Goal: Task Accomplishment & Management: Complete application form

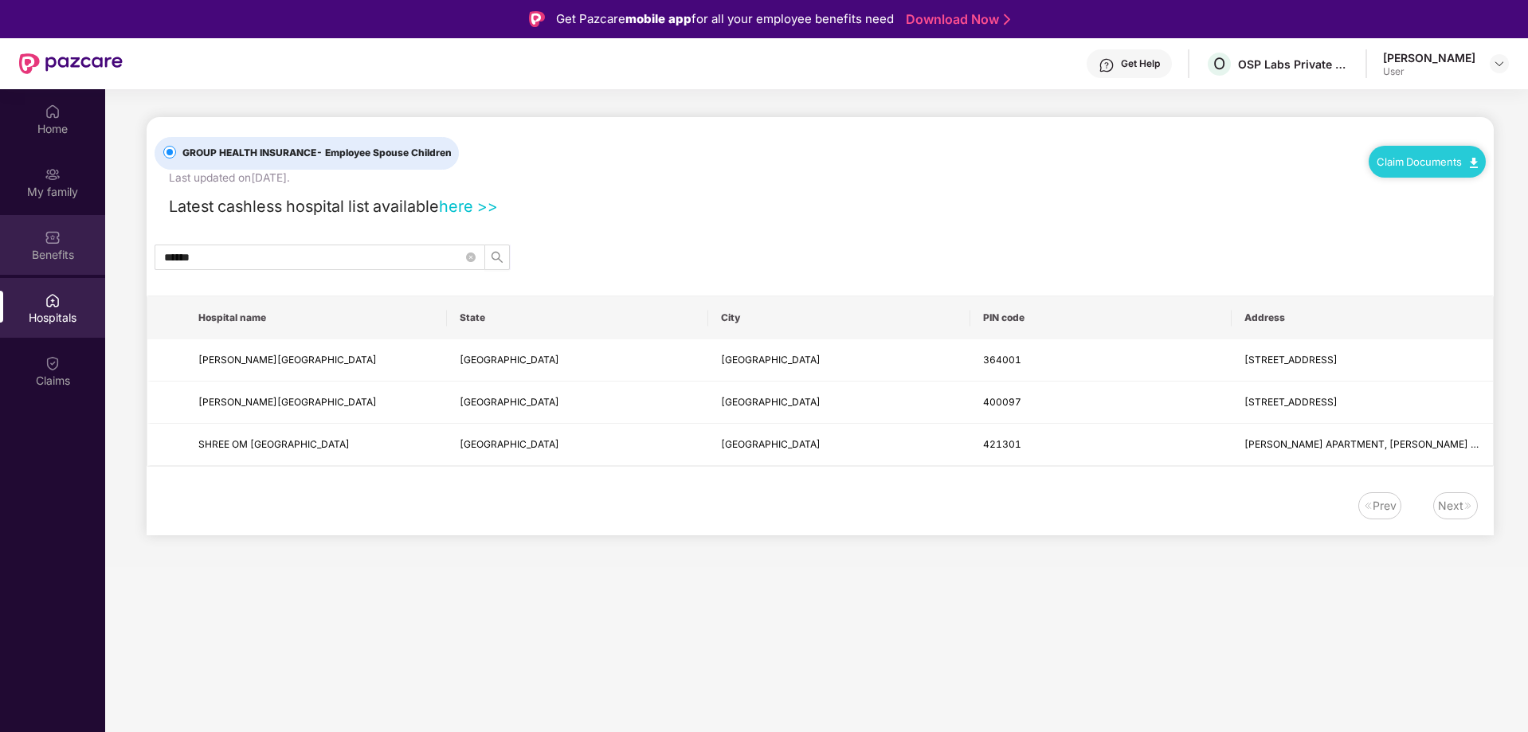
scroll to position [89, 0]
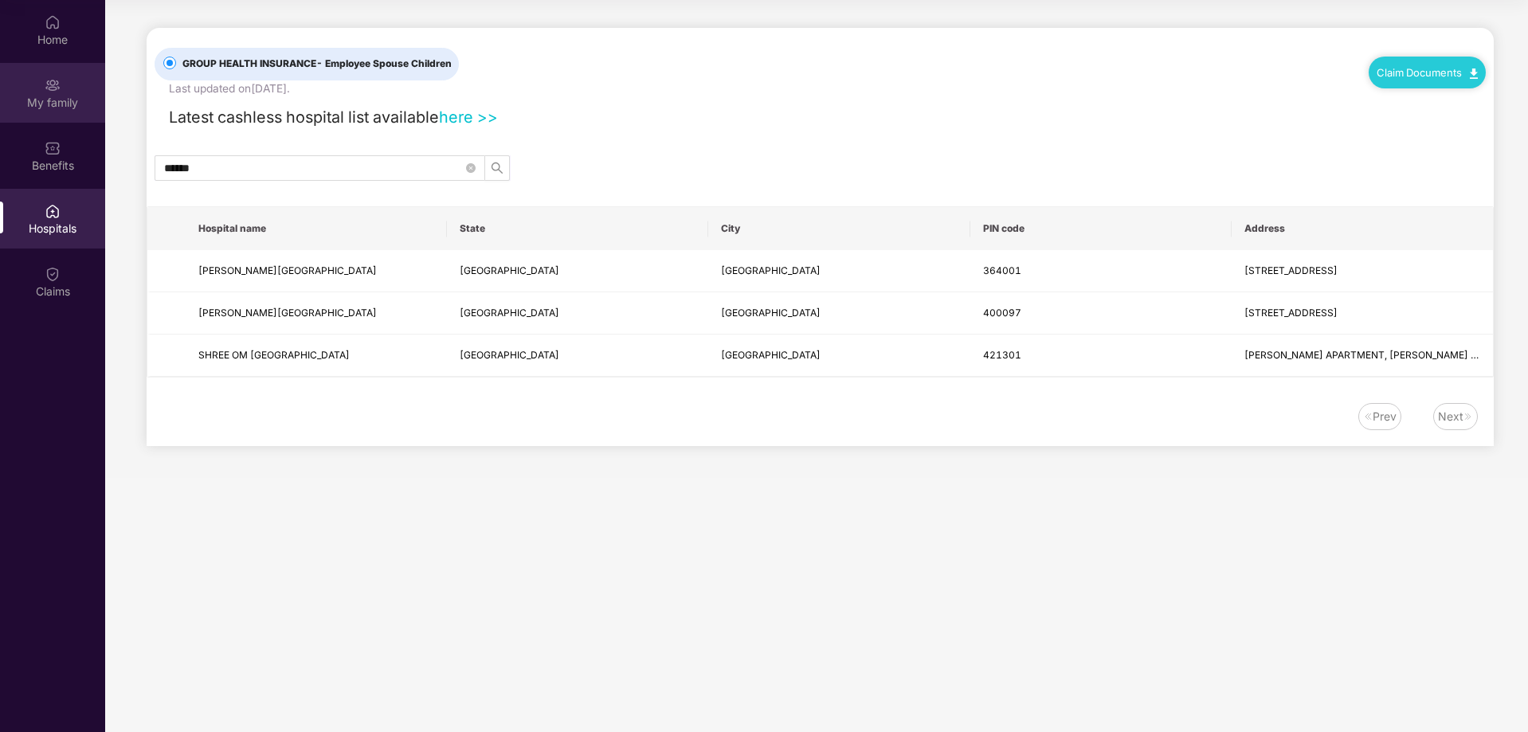
click at [57, 100] on div "My family" at bounding box center [52, 103] width 105 height 16
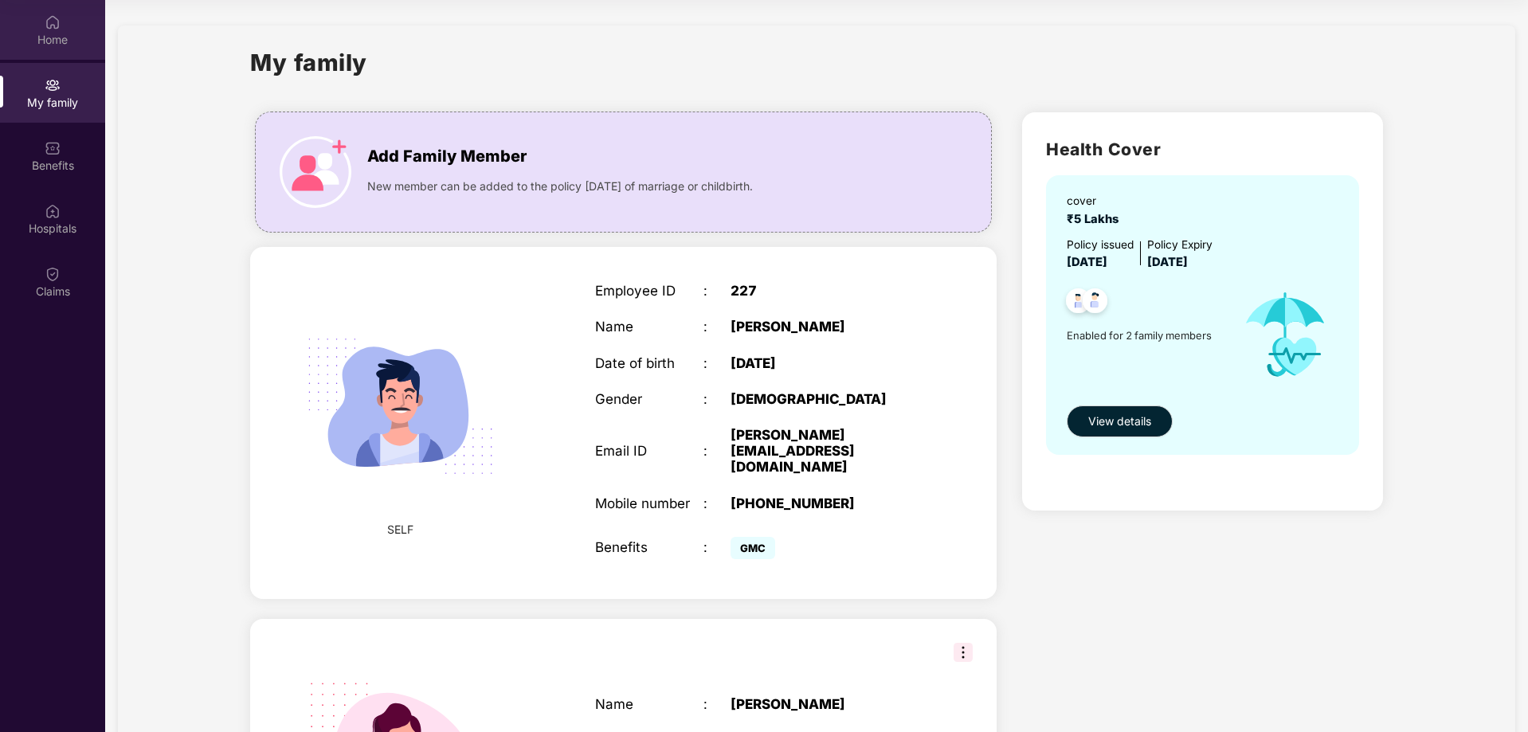
click at [81, 33] on div "Home" at bounding box center [52, 40] width 105 height 16
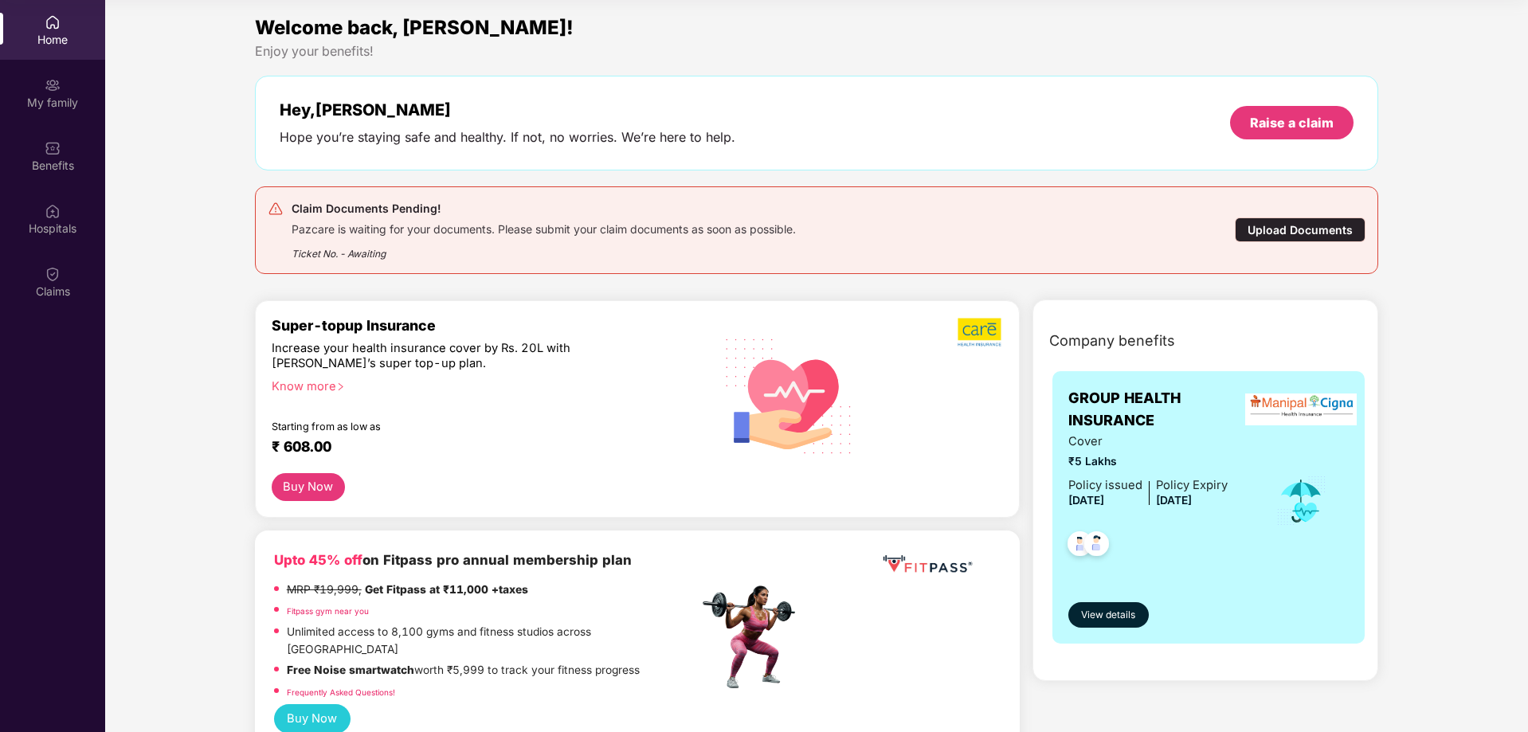
click at [1320, 225] on div "Upload Documents" at bounding box center [1300, 230] width 131 height 25
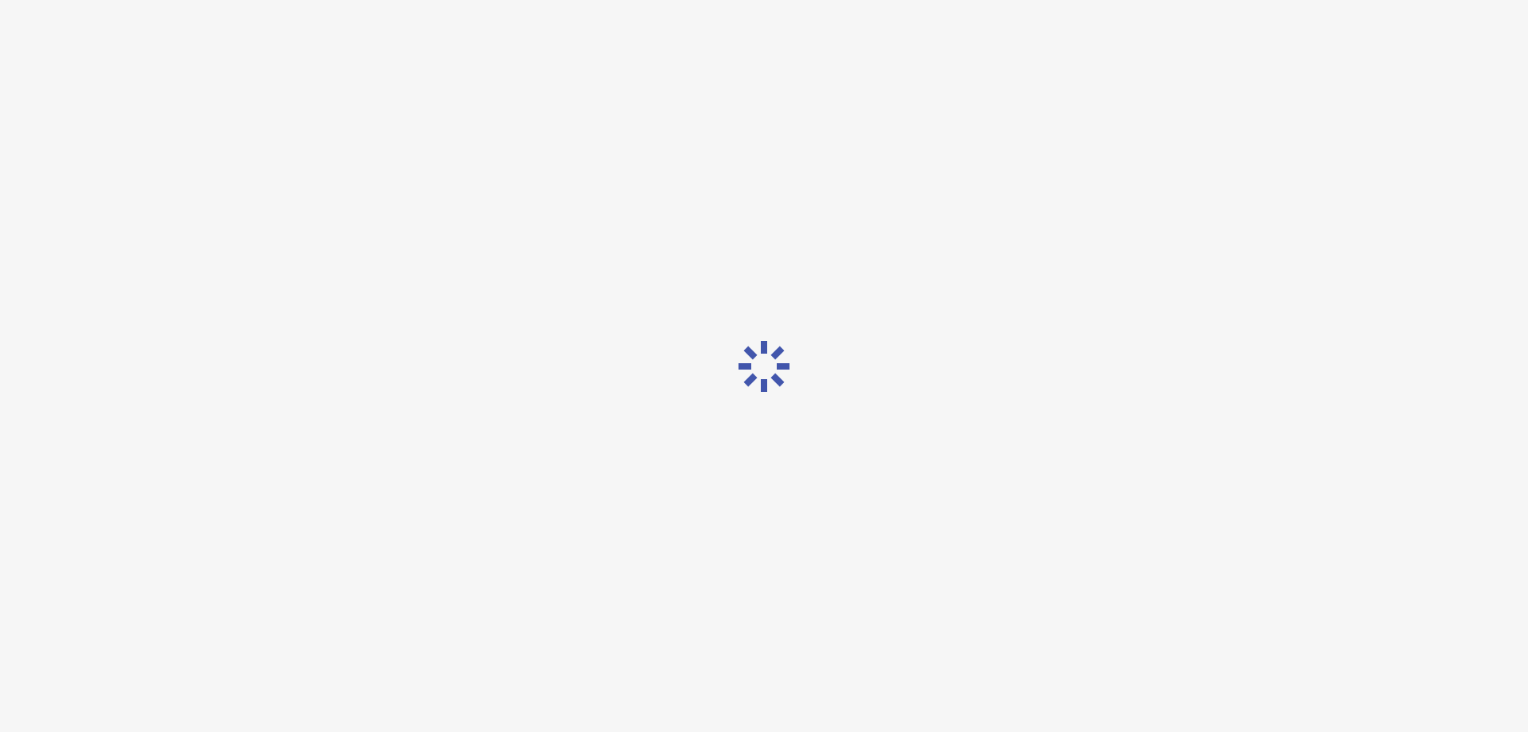
scroll to position [38, 0]
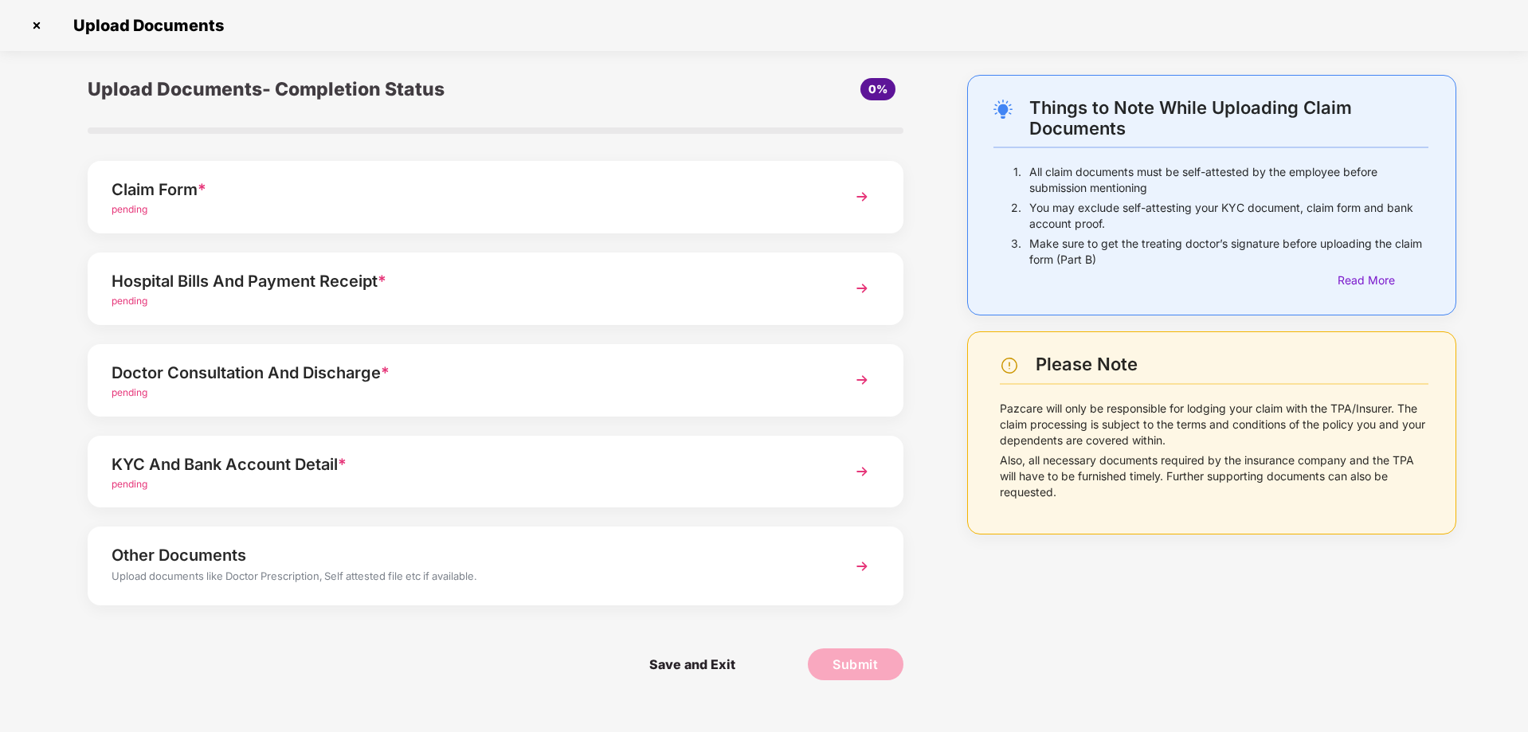
click at [632, 203] on div "pending" at bounding box center [464, 209] width 704 height 15
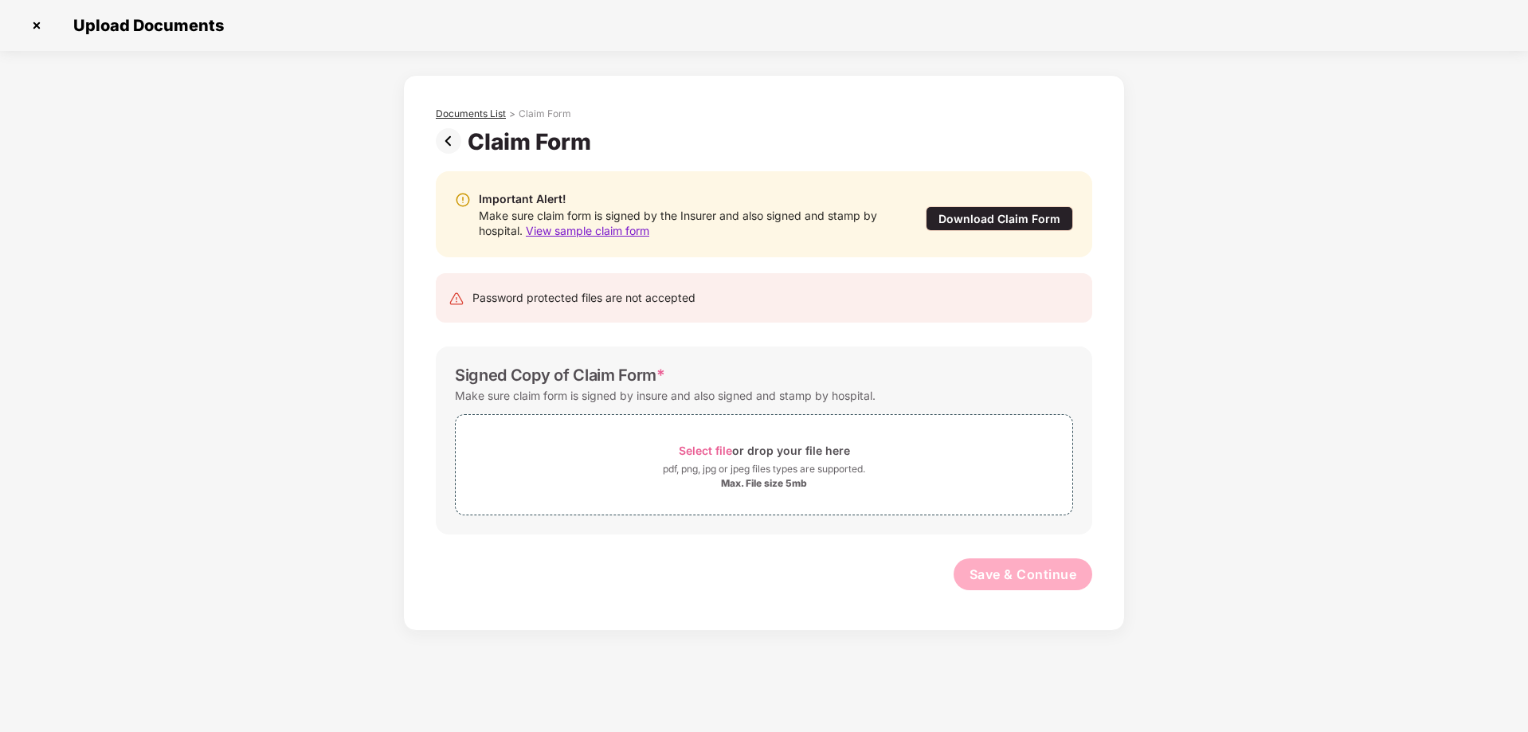
click at [489, 118] on div "Documents List" at bounding box center [471, 114] width 70 height 13
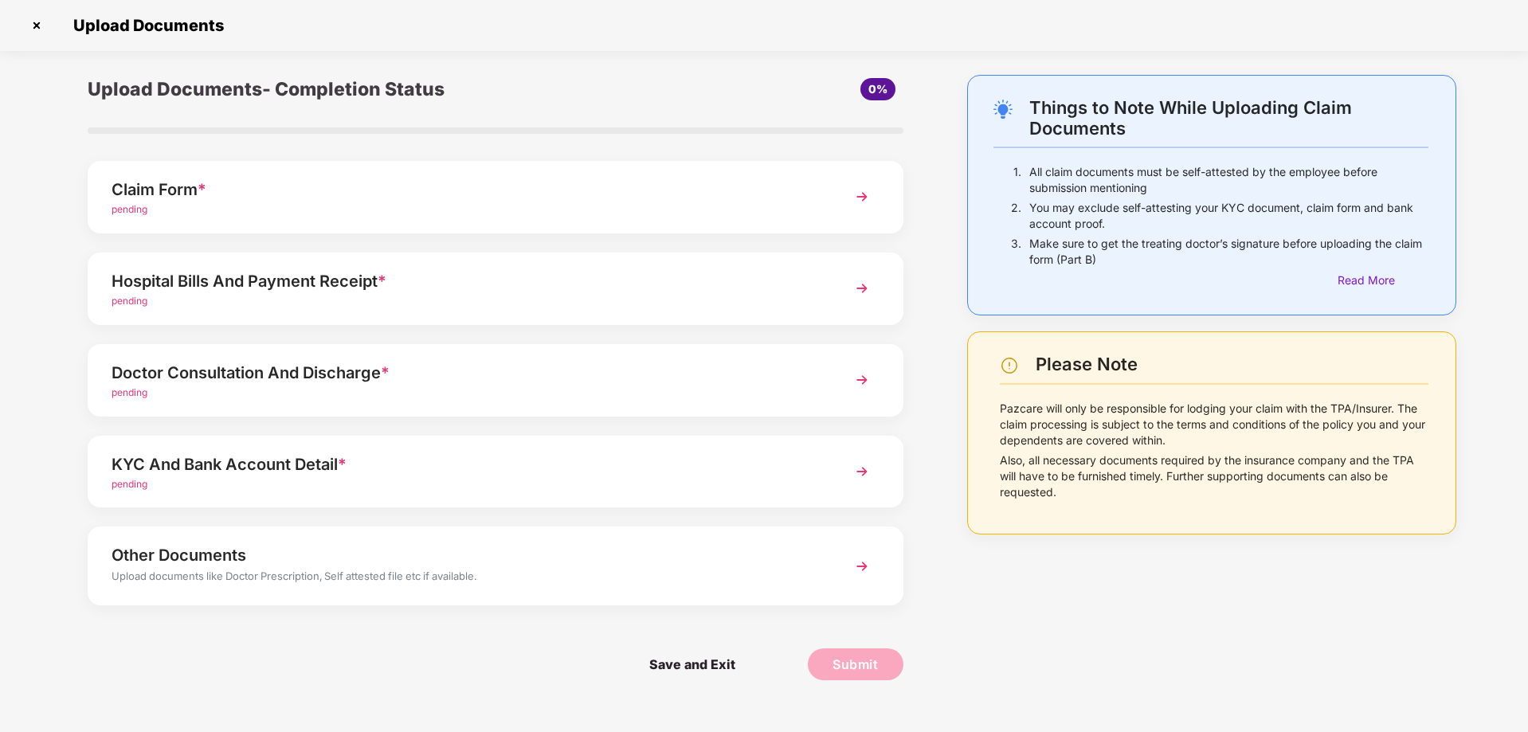
click at [368, 199] on div "Claim Form *" at bounding box center [464, 189] width 704 height 25
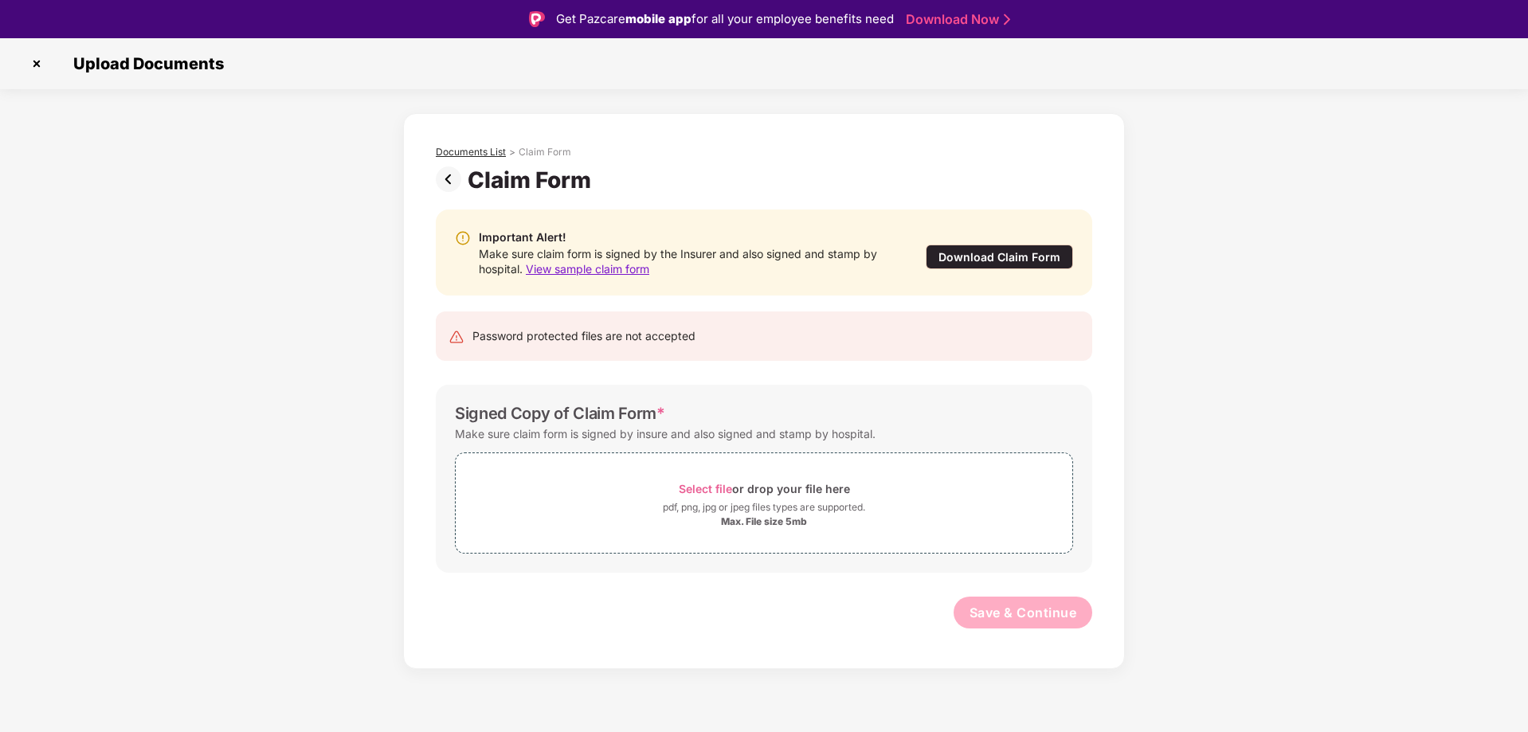
click at [458, 147] on div "Documents List" at bounding box center [471, 152] width 70 height 13
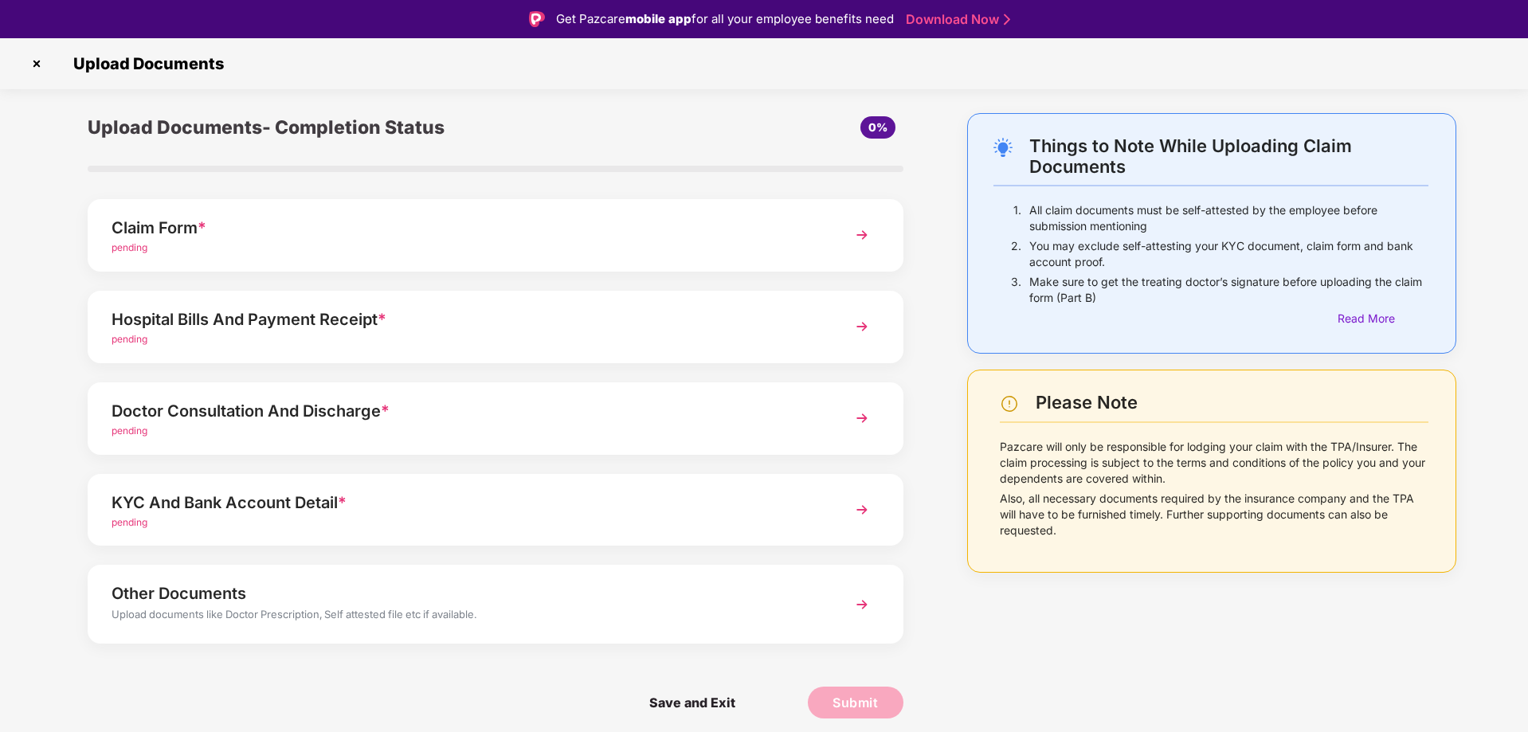
click at [338, 227] on div "Claim Form *" at bounding box center [464, 227] width 704 height 25
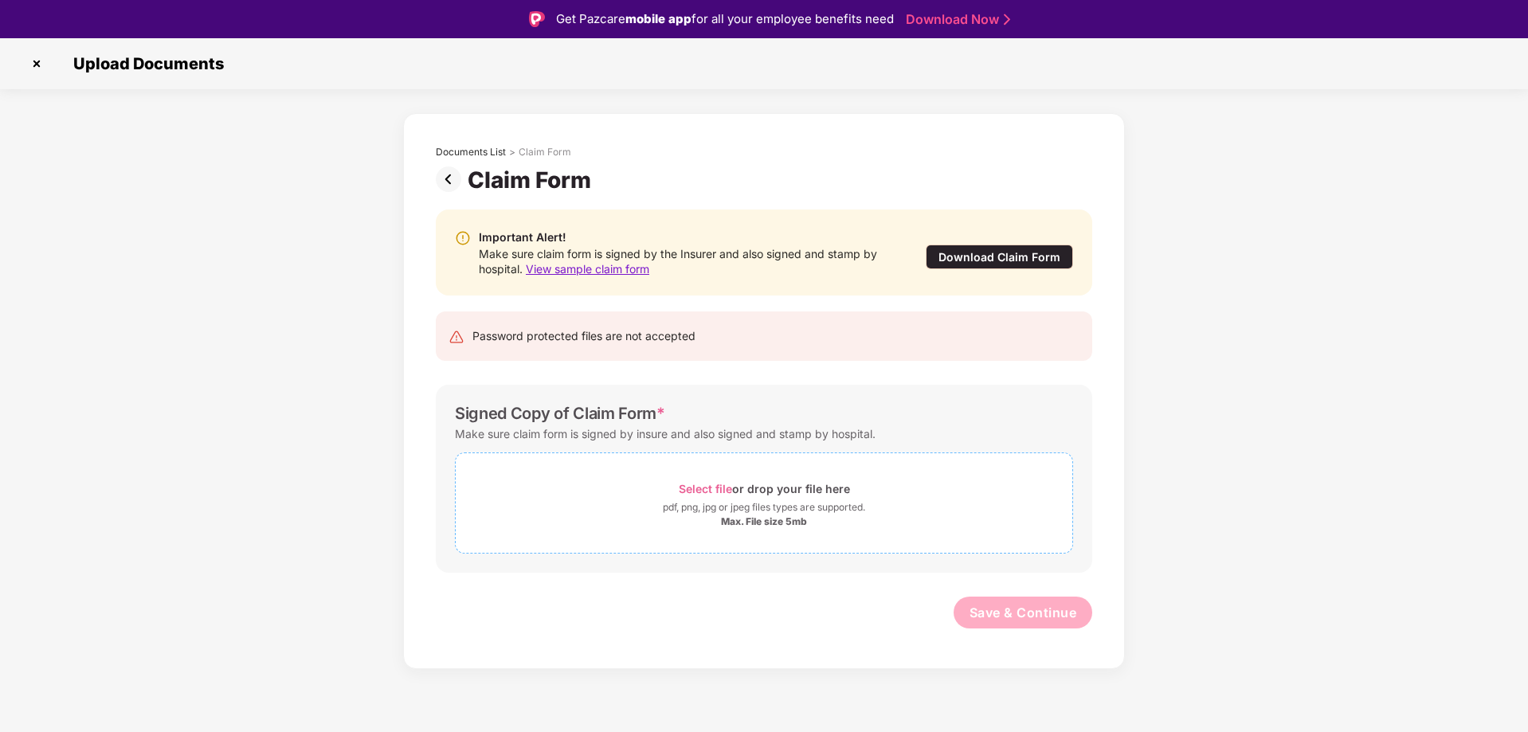
click at [704, 487] on span "Select file" at bounding box center [705, 489] width 53 height 14
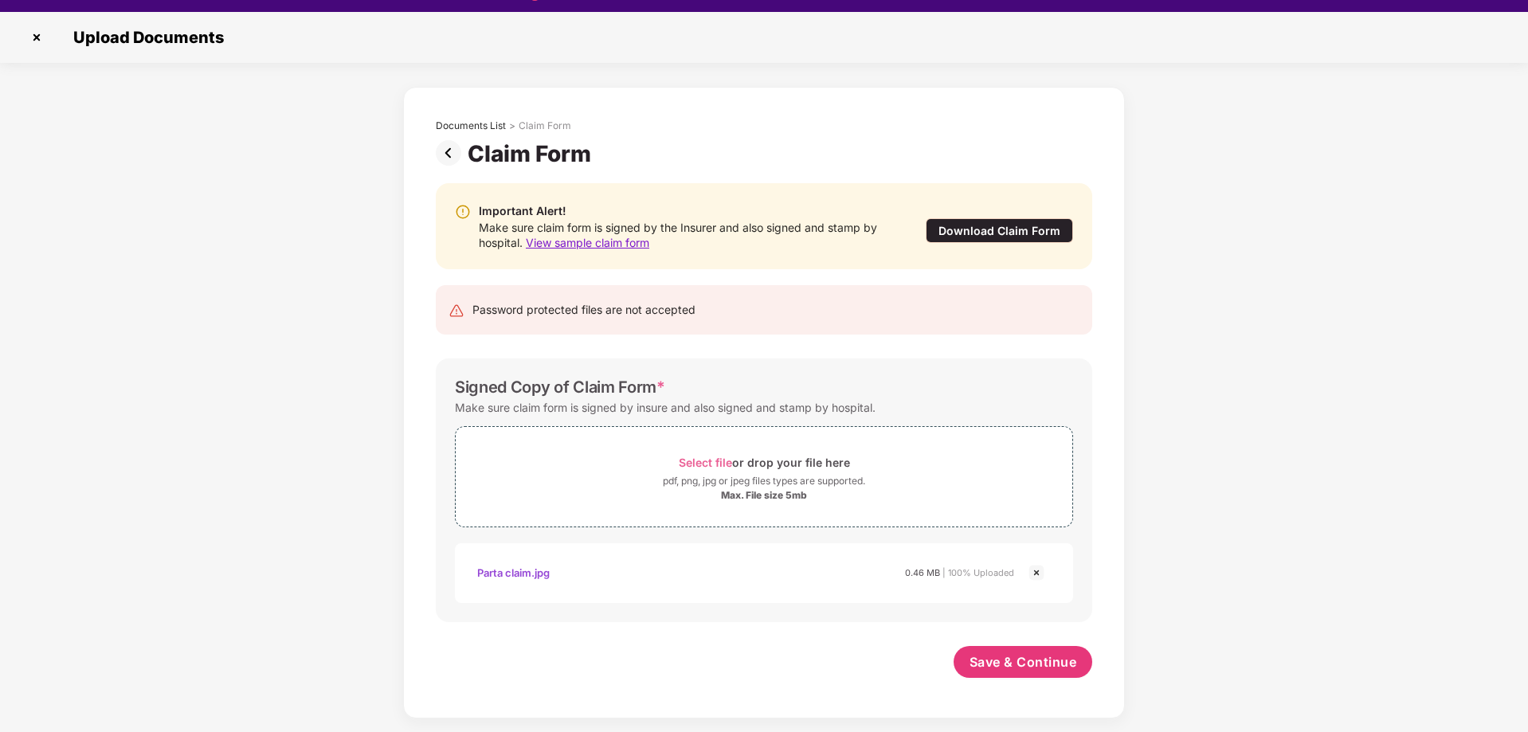
scroll to position [38, 0]
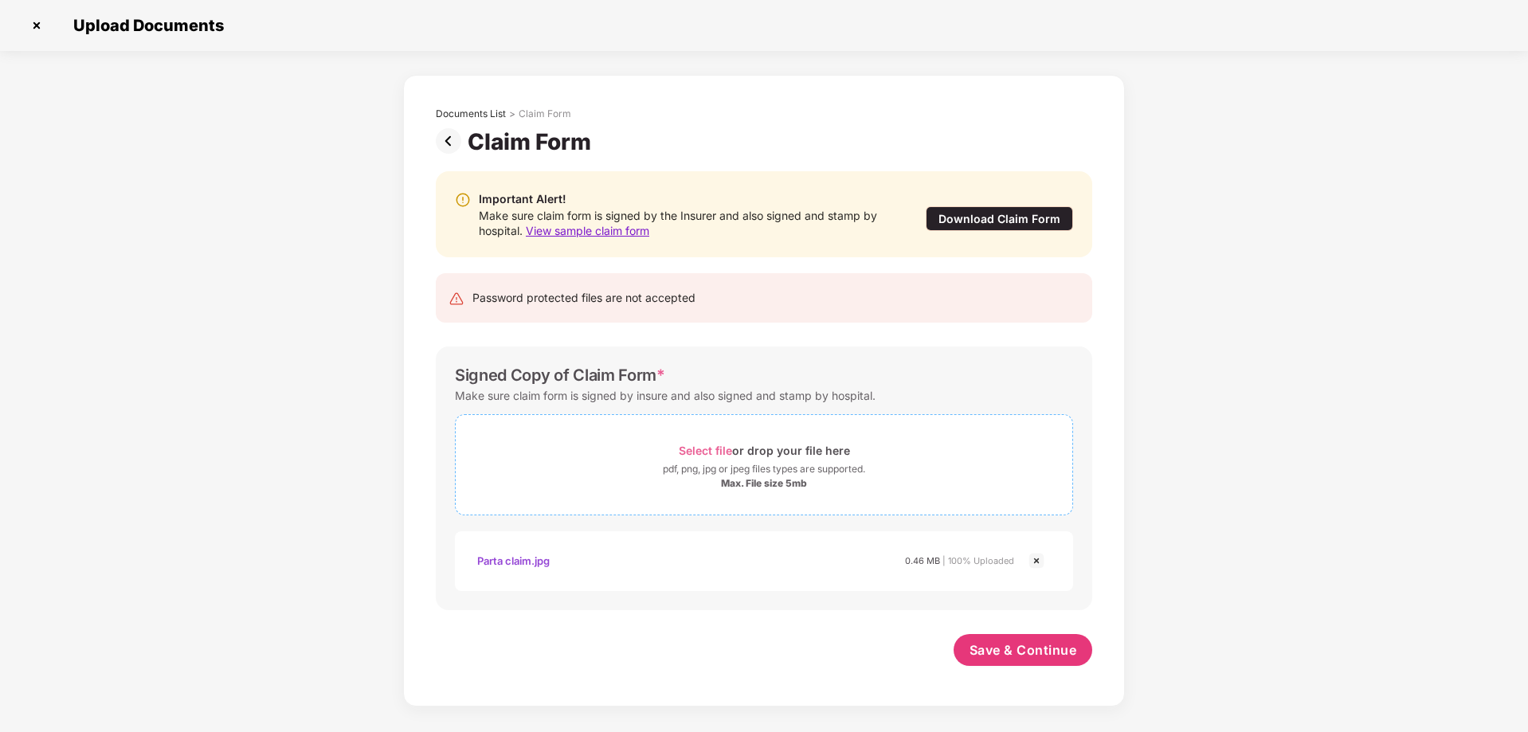
click at [692, 446] on span "Select file" at bounding box center [705, 451] width 53 height 14
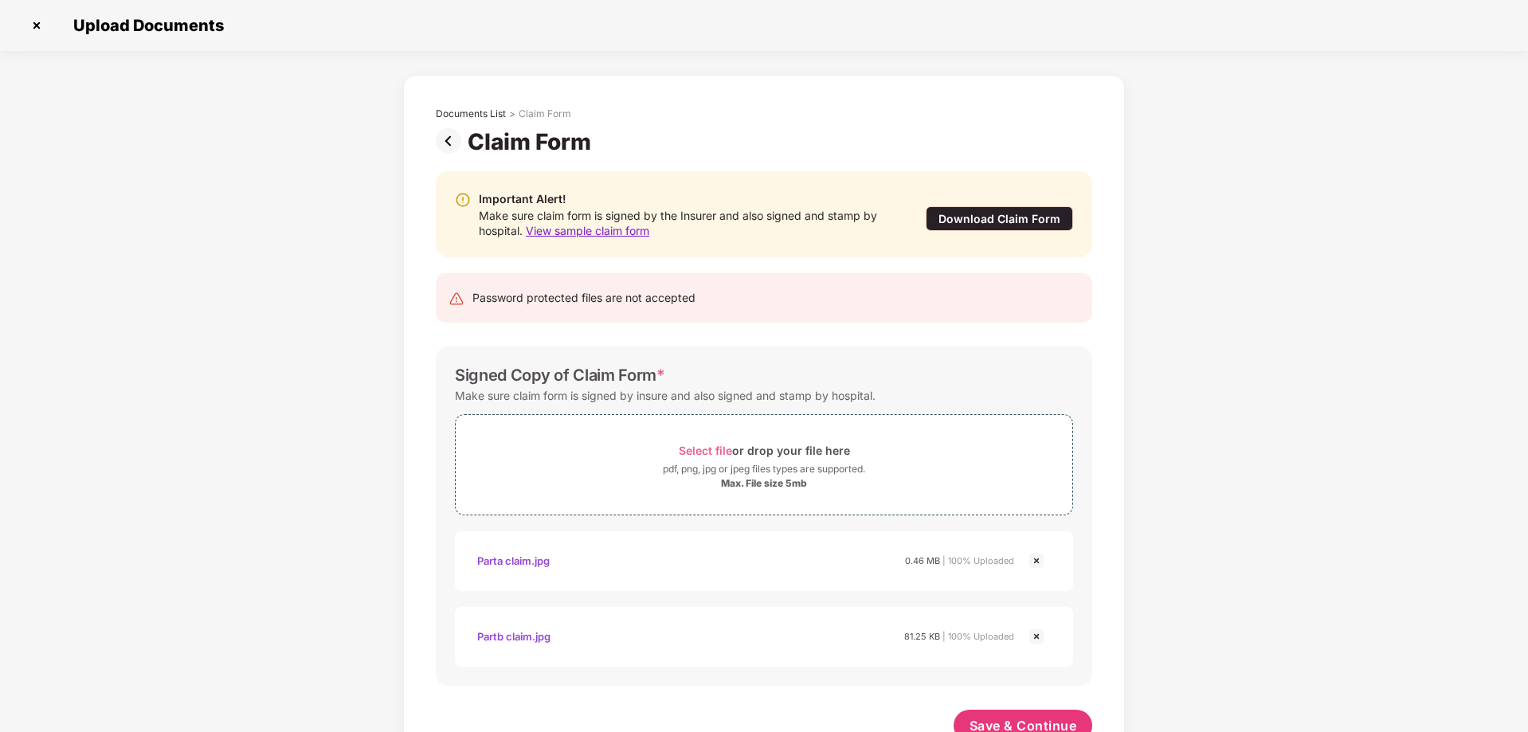
scroll to position [50, 0]
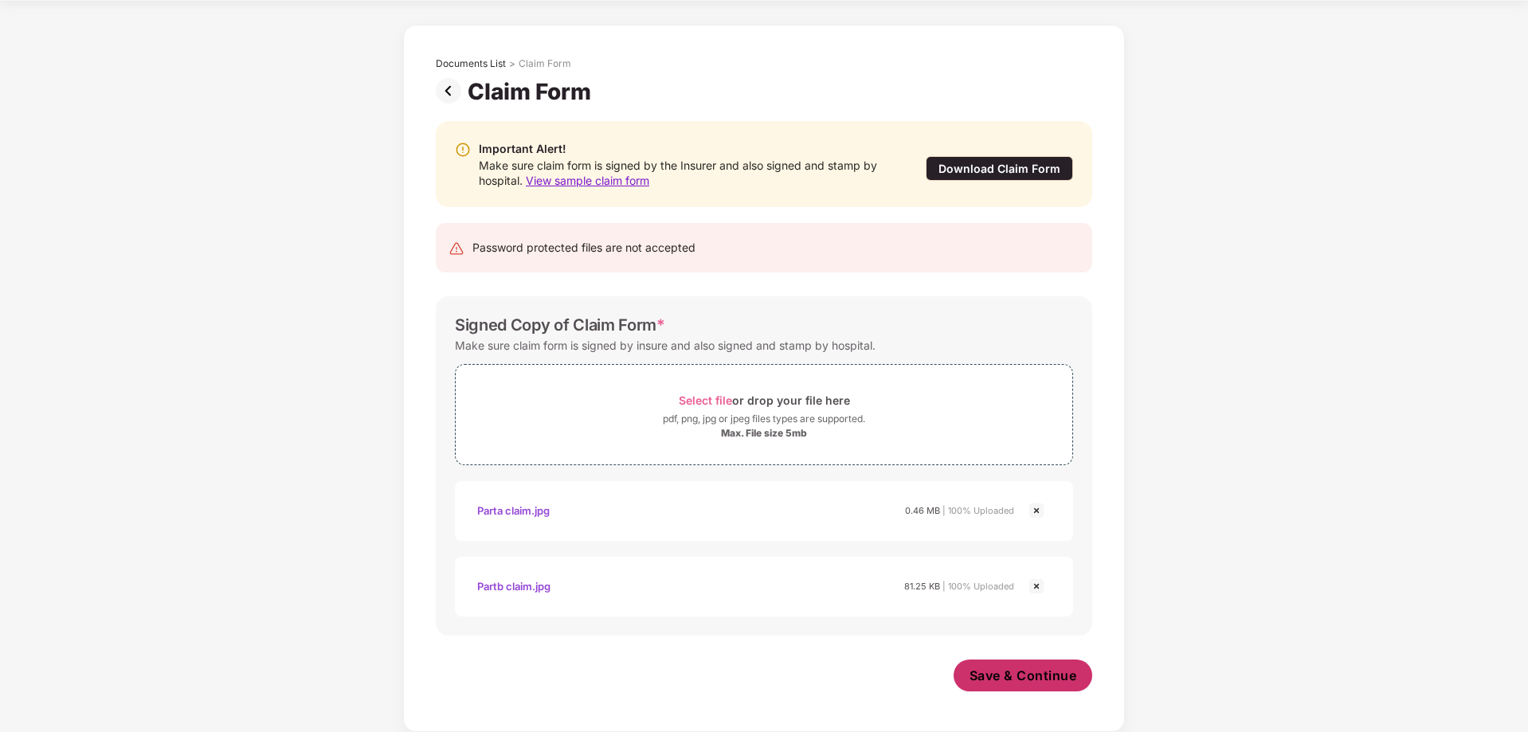
click at [988, 673] on span "Save & Continue" at bounding box center [1024, 676] width 108 height 18
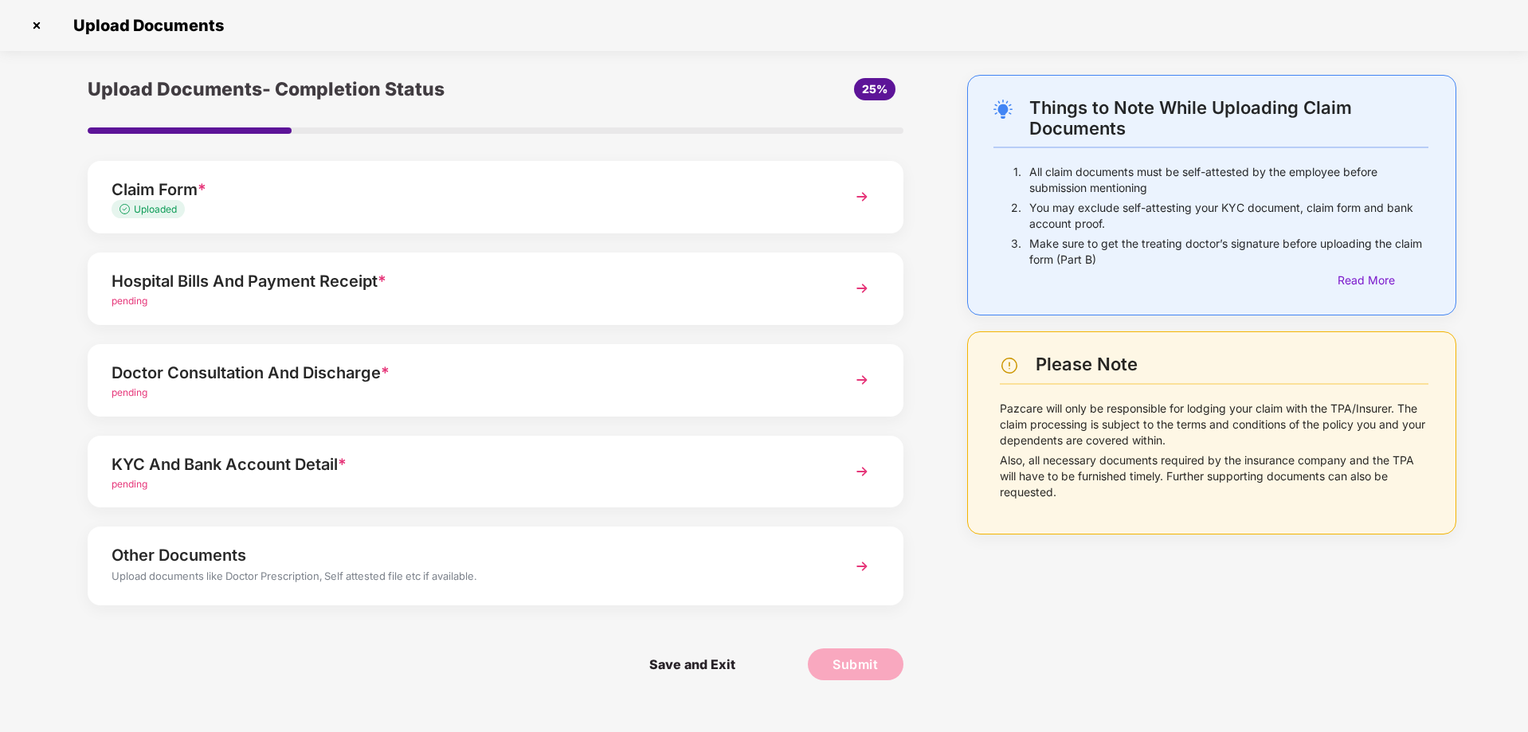
click at [433, 207] on div "Uploaded" at bounding box center [464, 209] width 704 height 15
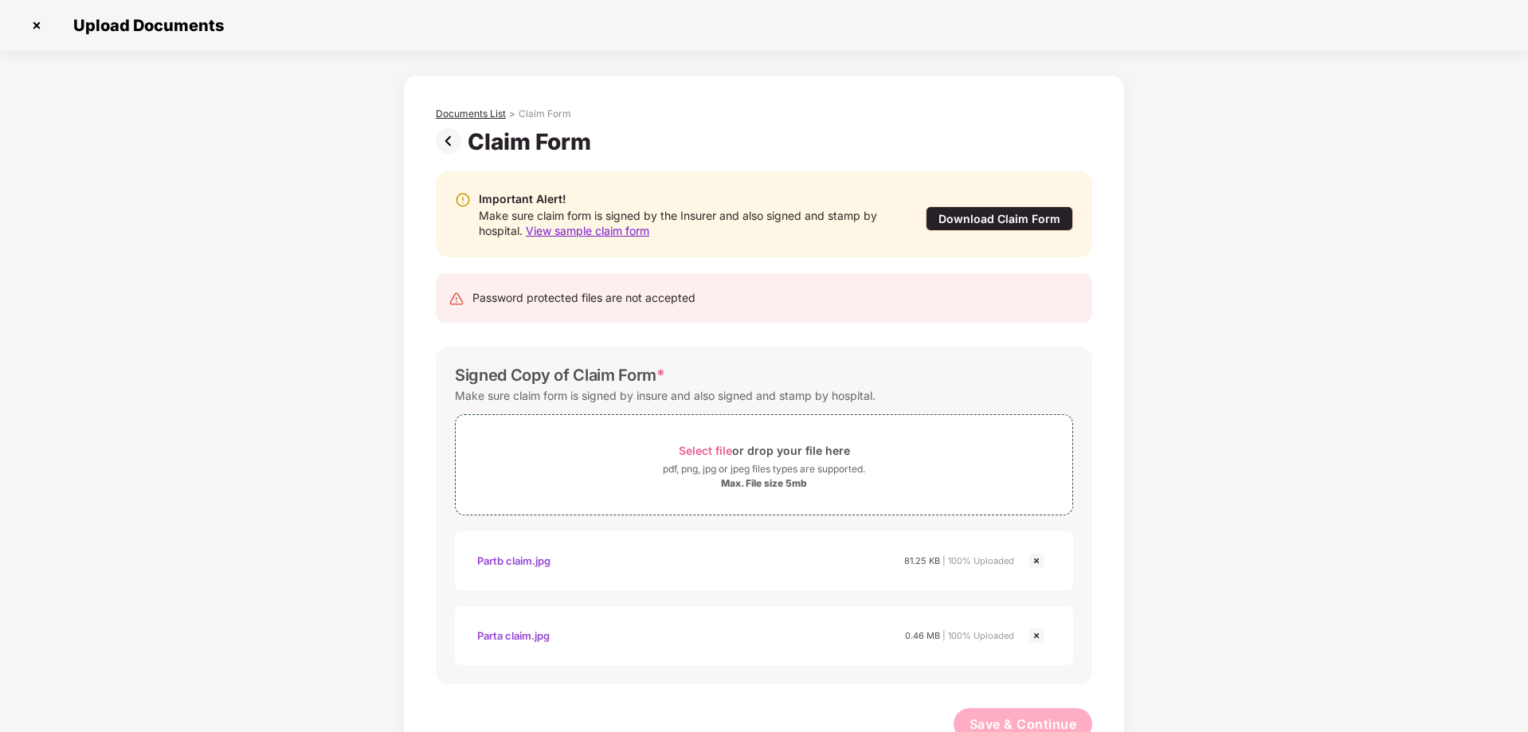
click at [474, 116] on div "Documents List" at bounding box center [471, 114] width 70 height 13
